Goal: Share content

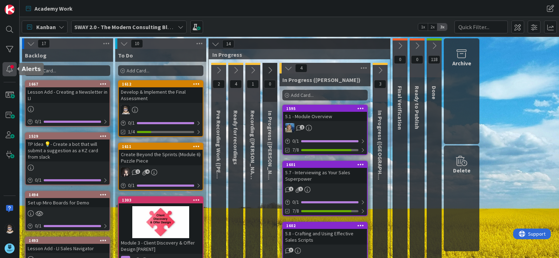
click at [12, 72] on div at bounding box center [9, 69] width 14 height 14
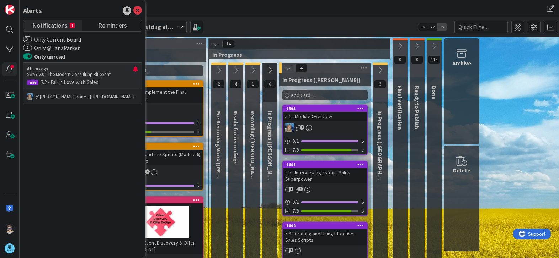
click at [71, 97] on p "@[PERSON_NAME]﻿ done - [URL][DOMAIN_NAME]" at bounding box center [82, 96] width 111 height 7
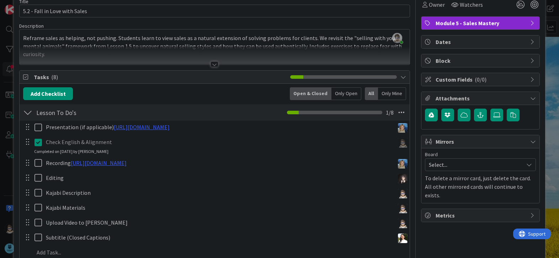
scroll to position [35, 0]
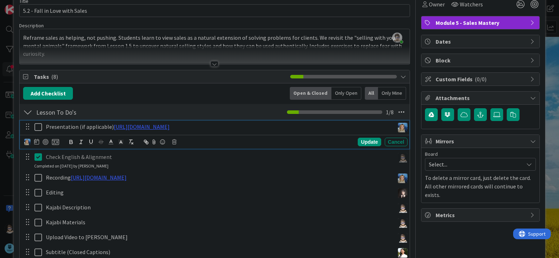
click at [40, 128] on icon at bounding box center [39, 127] width 11 height 9
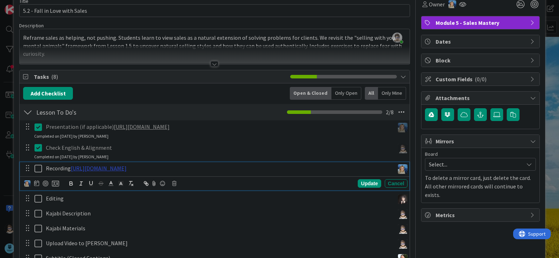
click at [127, 170] on link "[URL][DOMAIN_NAME]" at bounding box center [99, 168] width 56 height 7
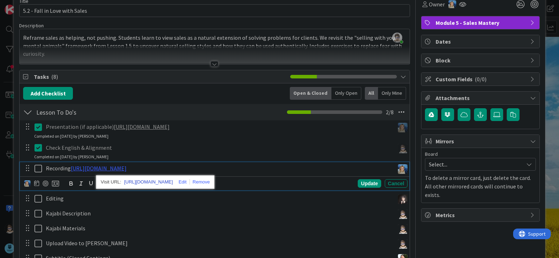
click at [166, 182] on link "[URL][DOMAIN_NAME]" at bounding box center [148, 182] width 49 height 9
